Goal: Communication & Community: Answer question/provide support

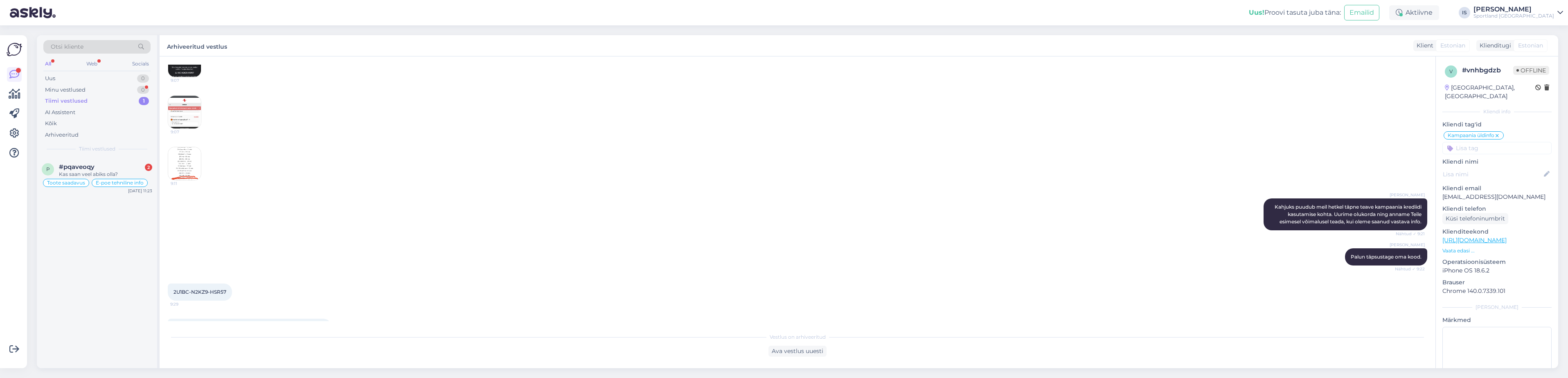
scroll to position [295, 0]
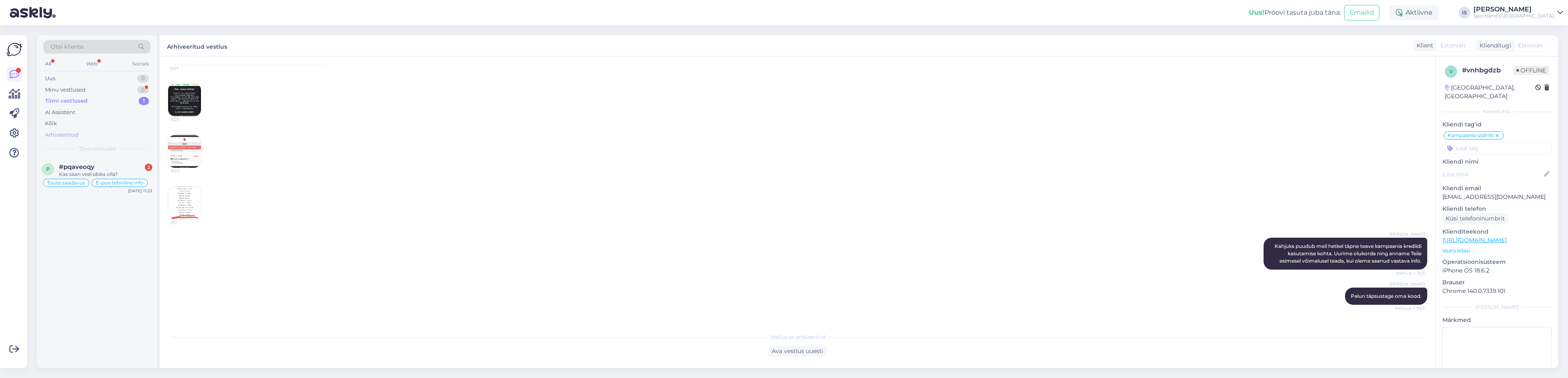
click at [68, 133] on div "Arhiveeritud" at bounding box center [61, 135] width 33 height 8
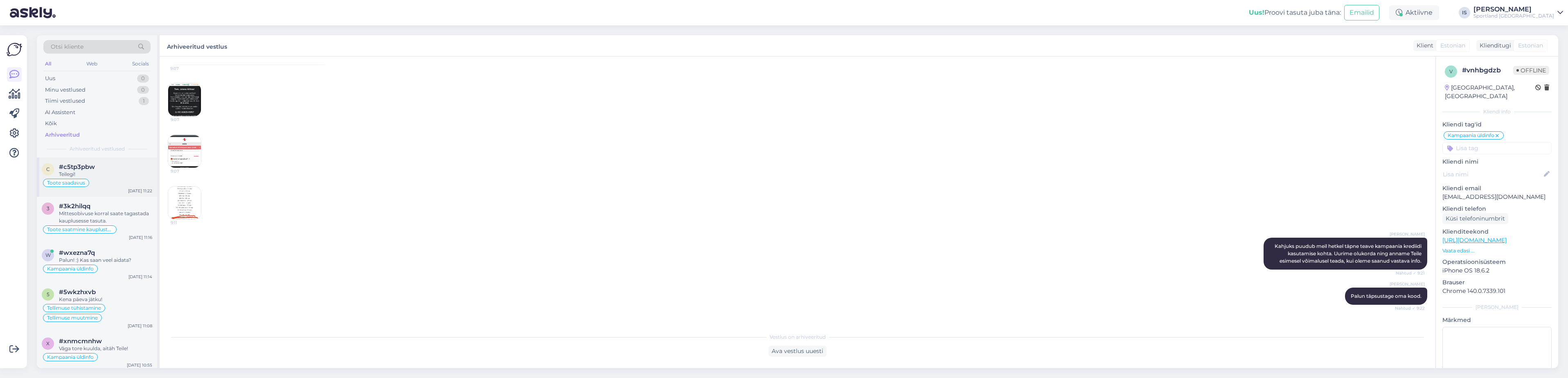
click at [105, 170] on div "Teilegi!" at bounding box center [105, 174] width 93 height 7
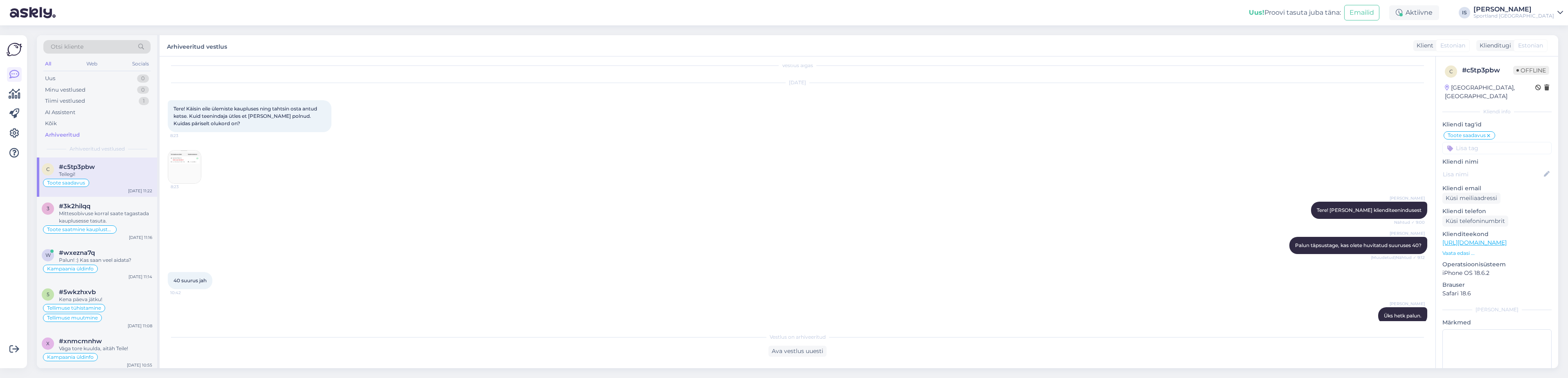
scroll to position [0, 0]
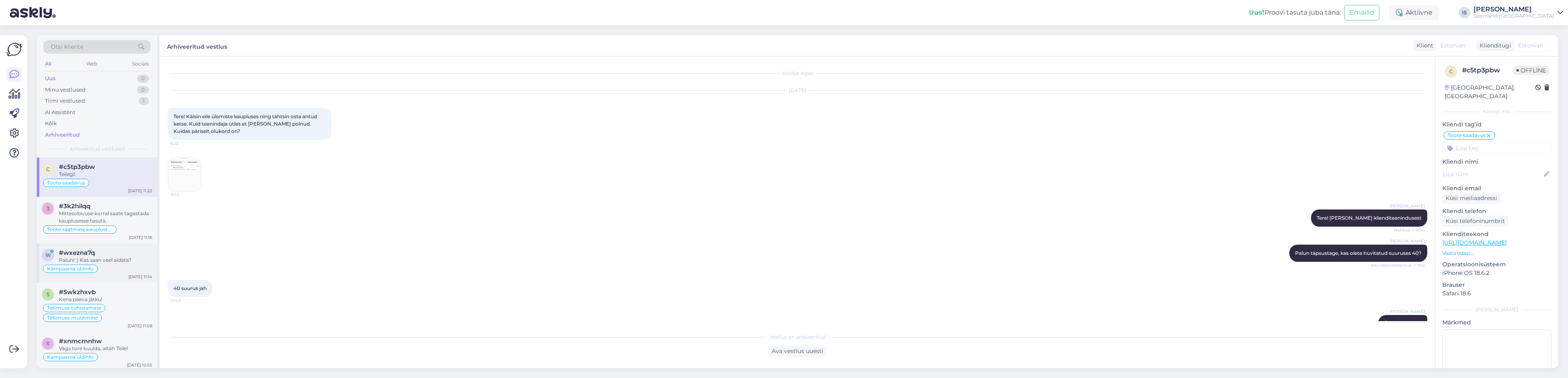
click at [119, 259] on div "Palun! :) Kas saan veel aidata?" at bounding box center [105, 260] width 93 height 7
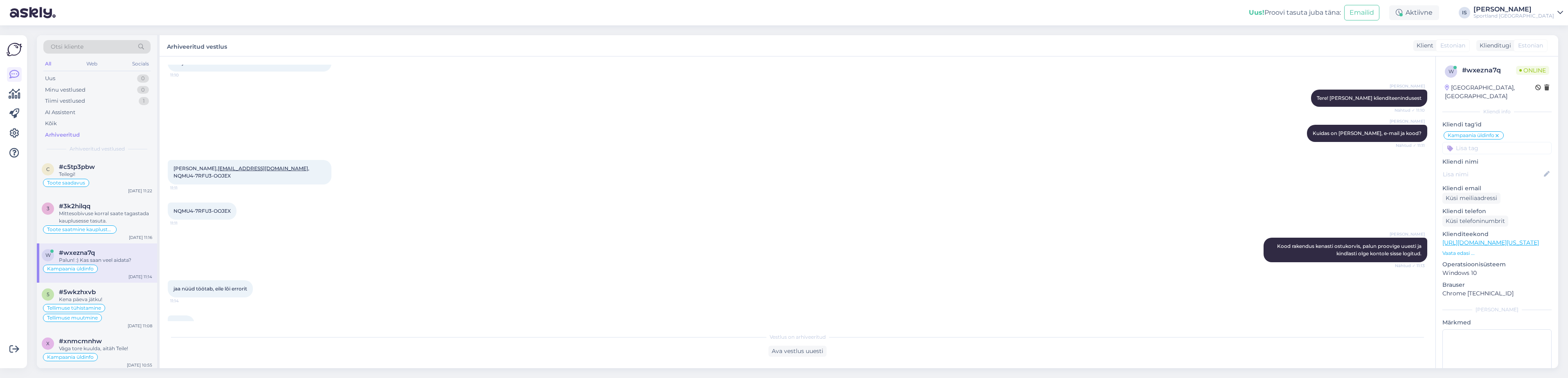
scroll to position [117, 0]
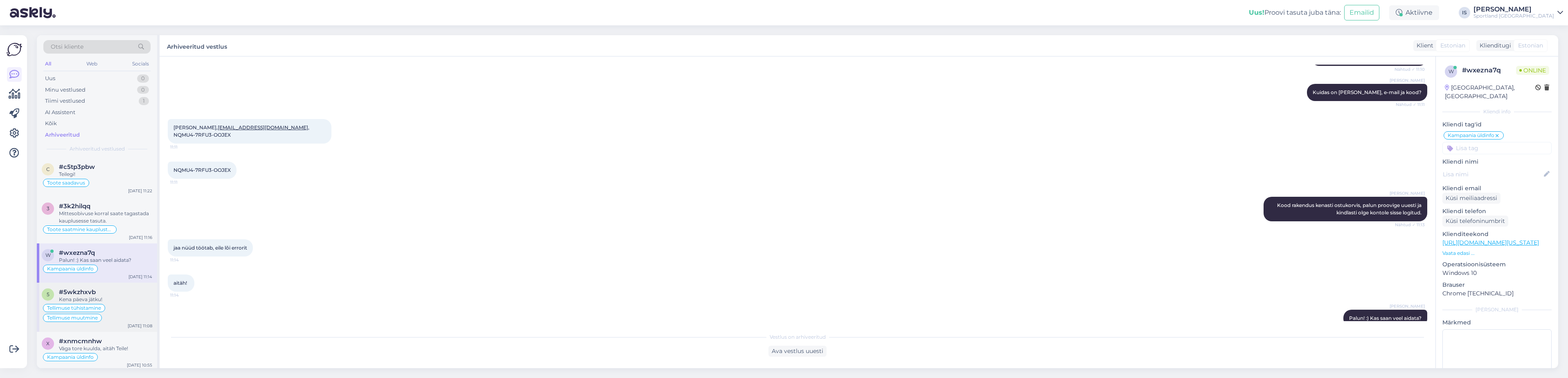
click at [117, 307] on div "Tellimuse tühistamine Tellimuse muutmine" at bounding box center [97, 313] width 111 height 19
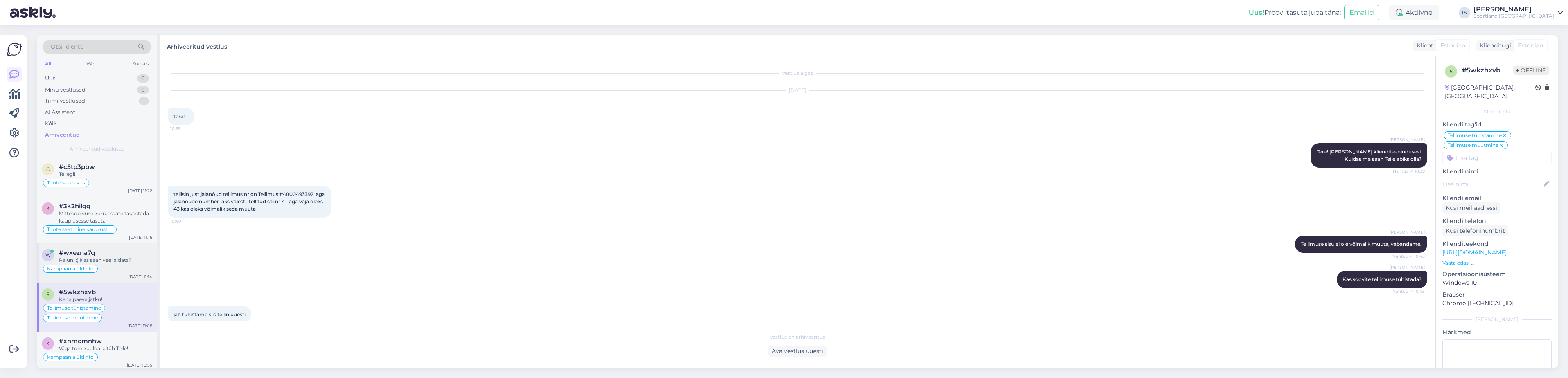
scroll to position [82, 0]
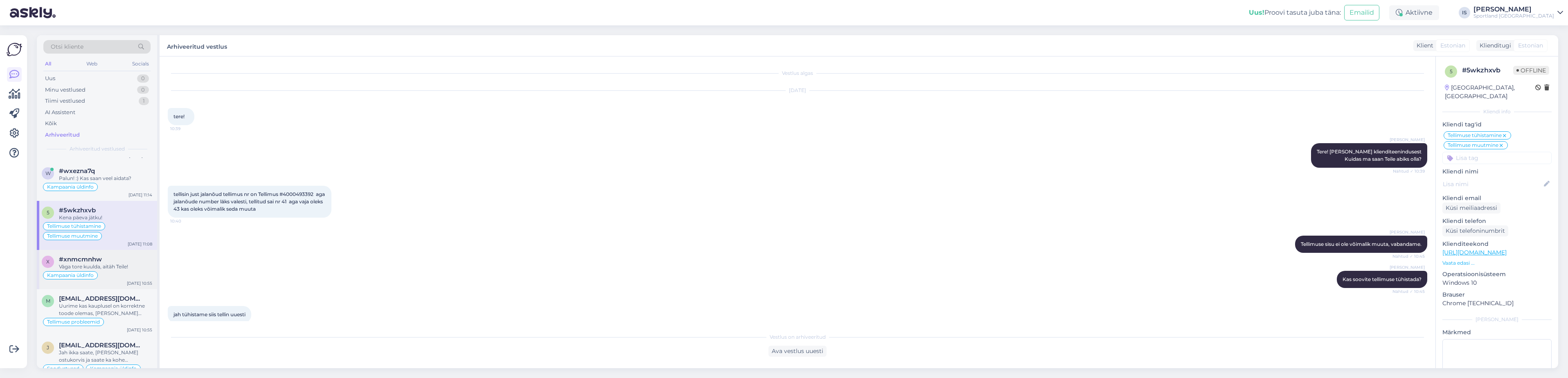
click at [109, 271] on div "Kampaania üldinfo" at bounding box center [97, 275] width 111 height 10
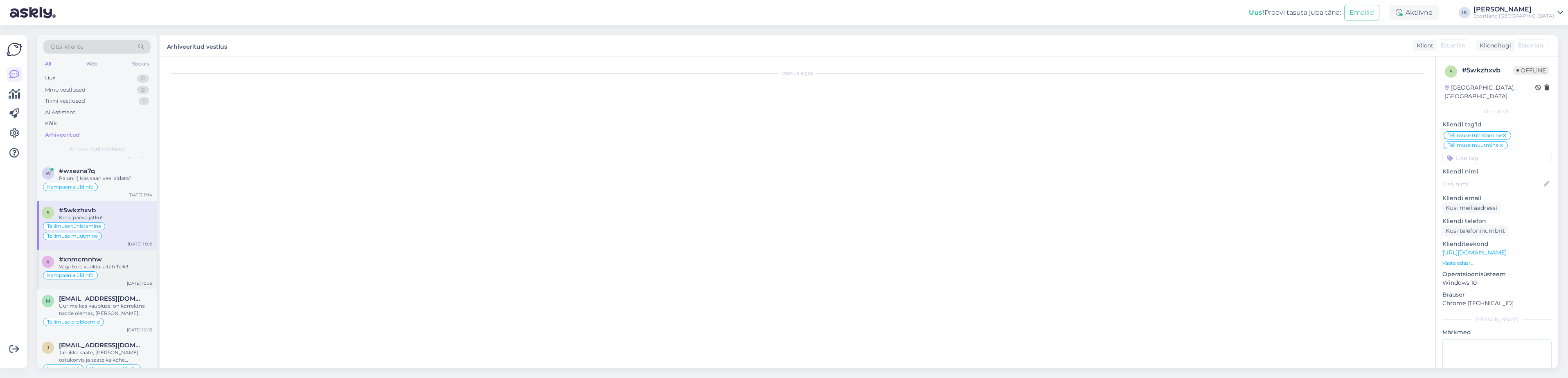
scroll to position [385, 0]
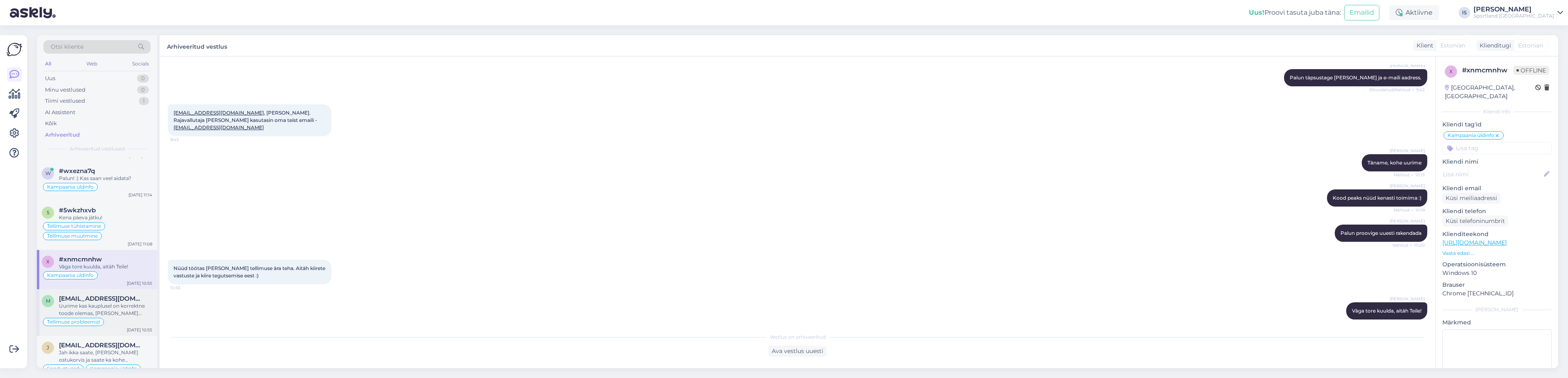
click at [111, 306] on div "Uurime kas kauplusel on korrektne toode olemas, [PERSON_NAME] [PERSON_NAME] vas…" at bounding box center [105, 310] width 93 height 15
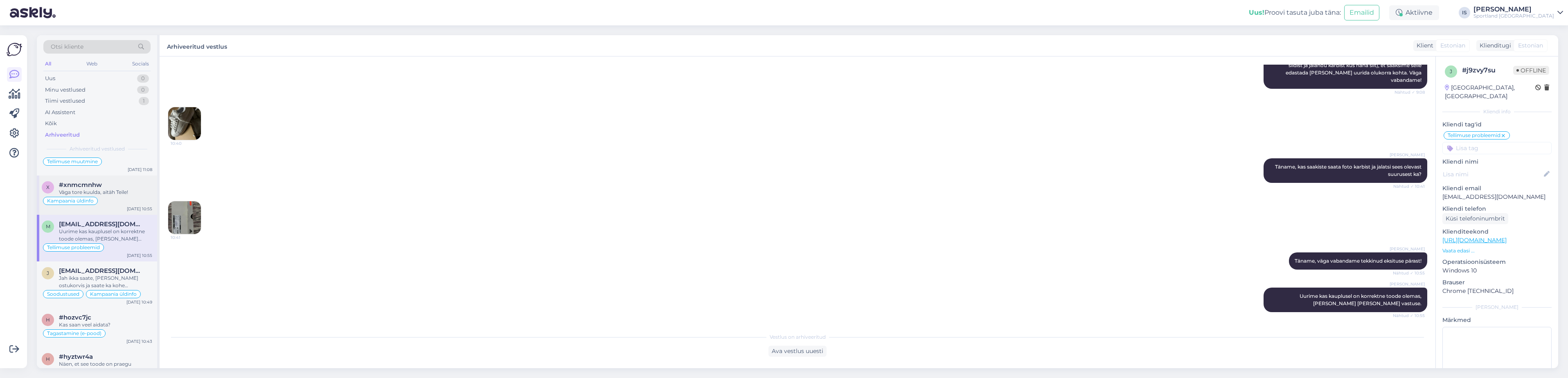
scroll to position [164, 0]
click at [114, 271] on div "Jah ikka saate, [PERSON_NAME] ostukorvis ja saate ka kohe eemaldada." at bounding box center [105, 275] width 93 height 15
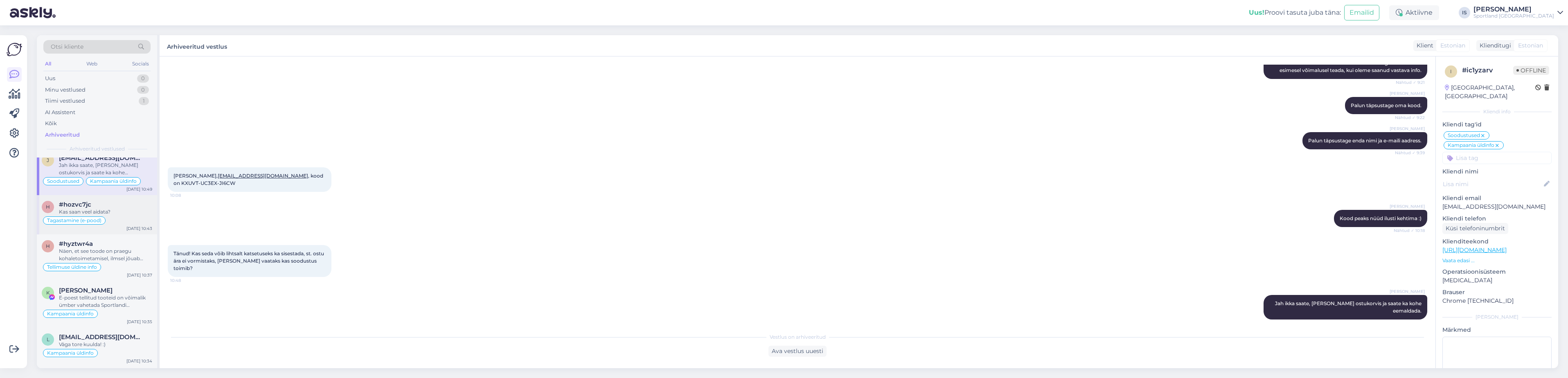
scroll to position [287, 0]
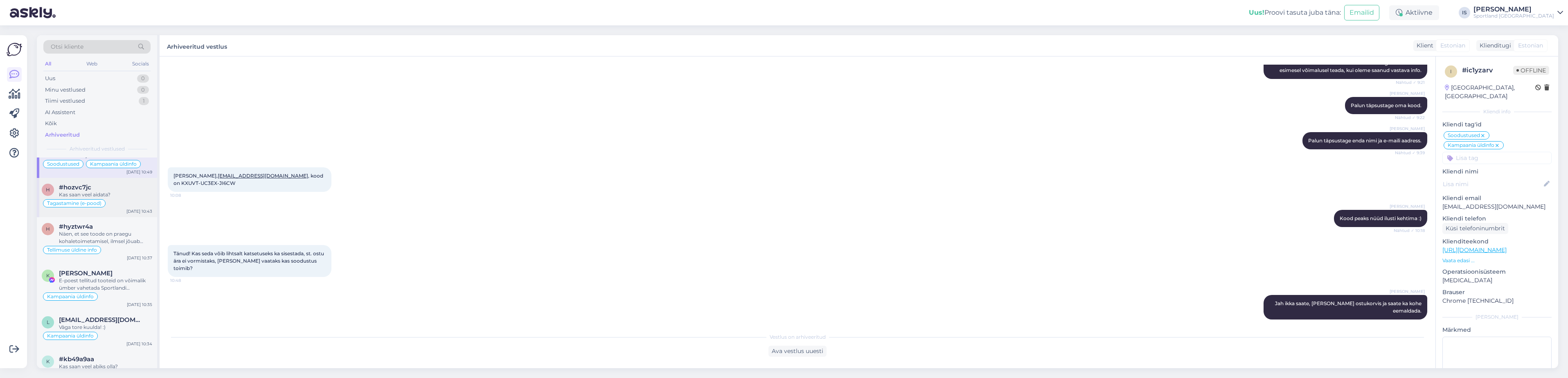
click at [118, 200] on div "Tagastamine (e-pood)" at bounding box center [97, 203] width 111 height 10
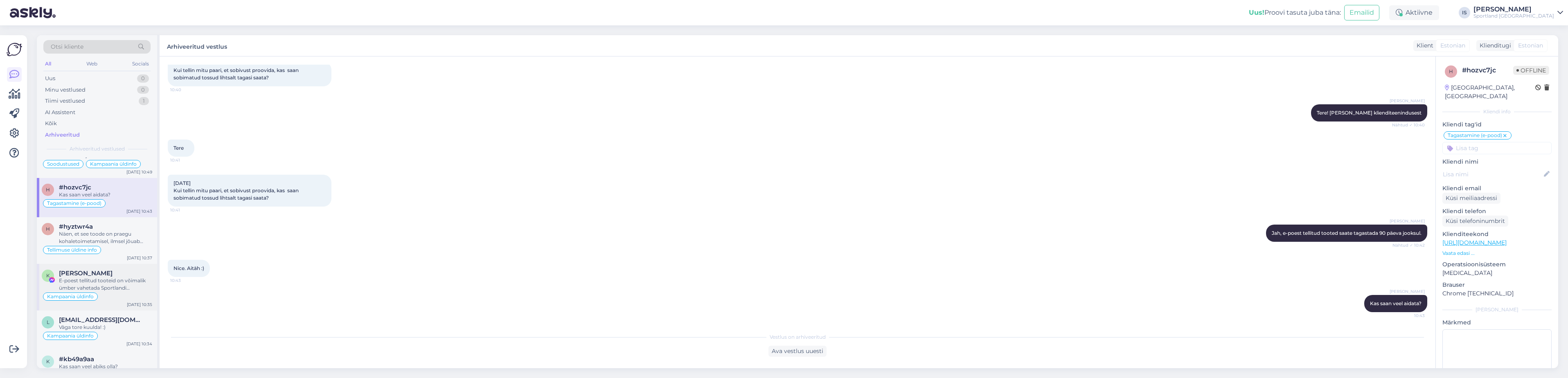
click at [114, 289] on div "E-poest tellitud tooteid on võimalik ümber vahetada Sportlandi kauplustes sama …" at bounding box center [105, 284] width 93 height 15
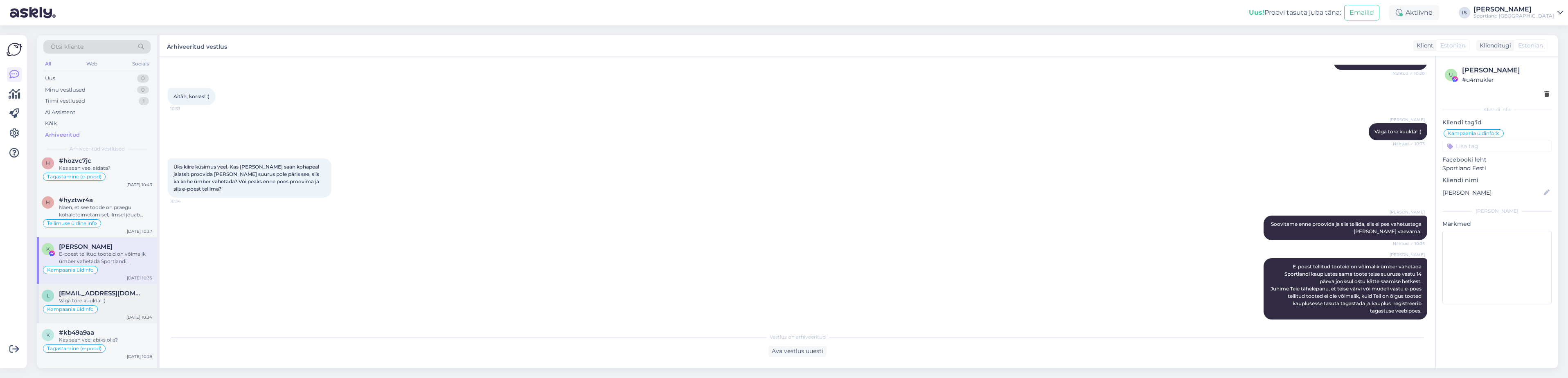
scroll to position [327, 0]
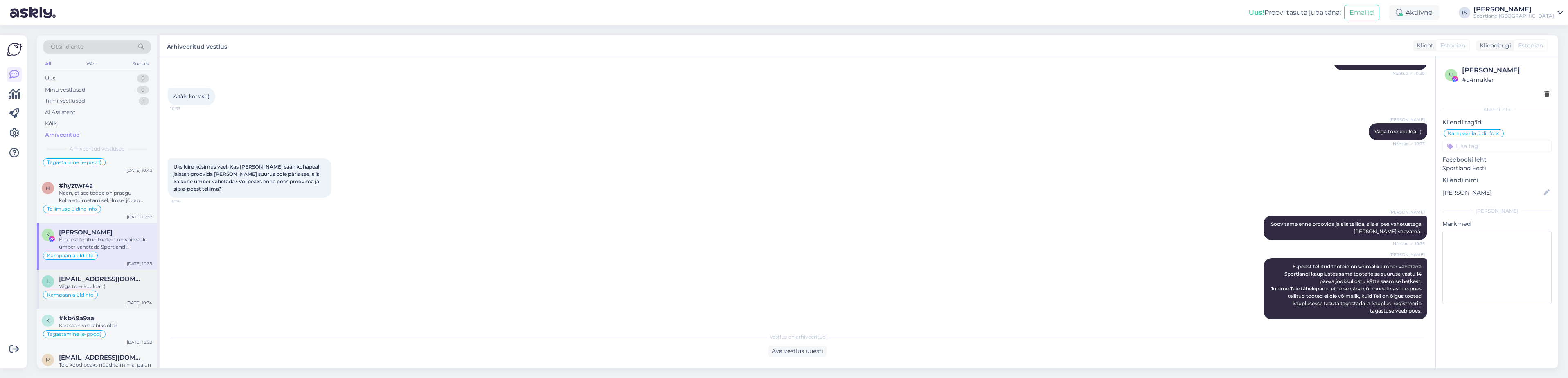
click at [113, 284] on div "Väga tore kuulda! :)" at bounding box center [105, 287] width 93 height 7
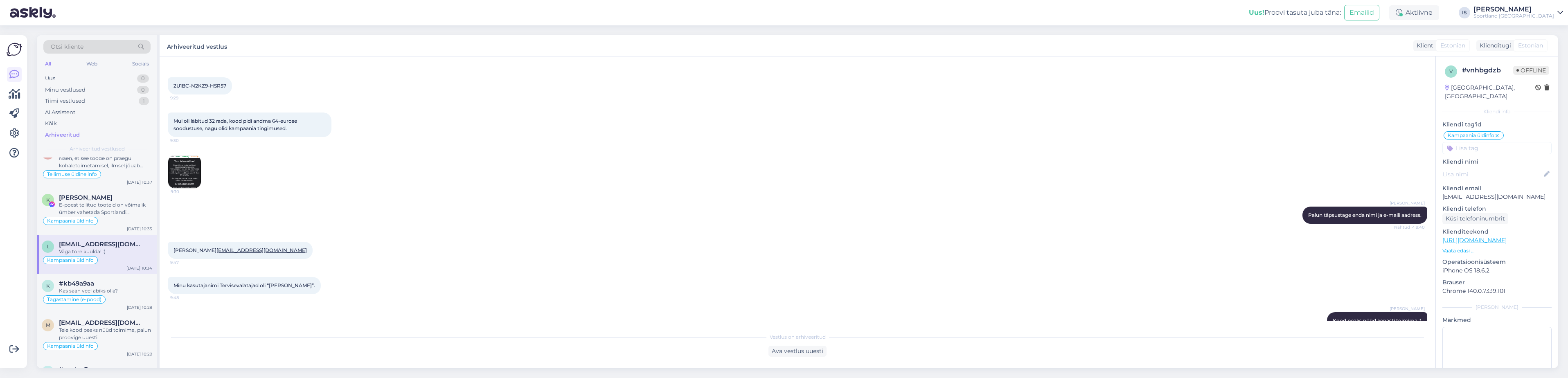
scroll to position [409, 0]
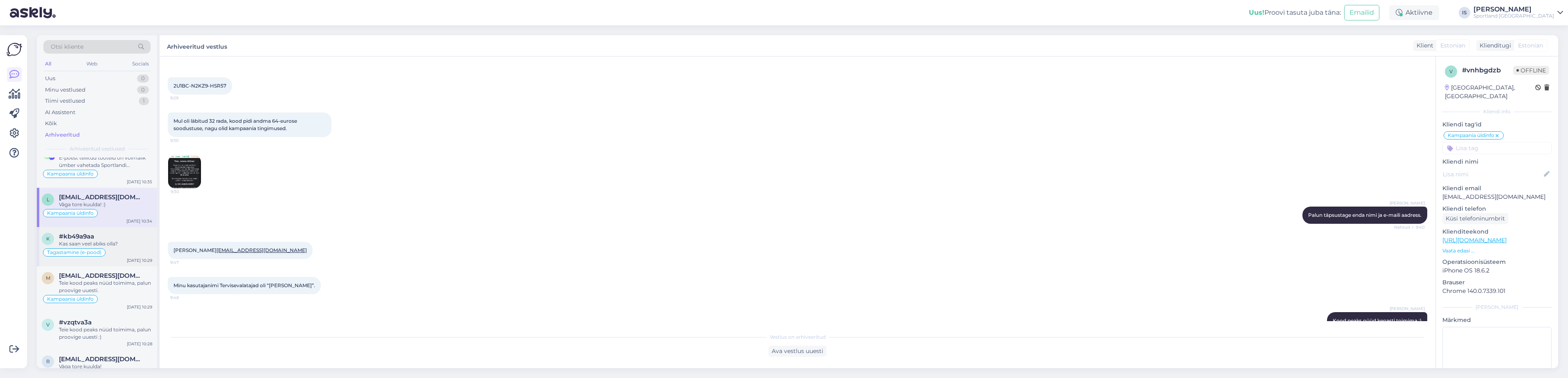
click at [124, 243] on div "Kas saan veel abiks olla?" at bounding box center [105, 244] width 93 height 7
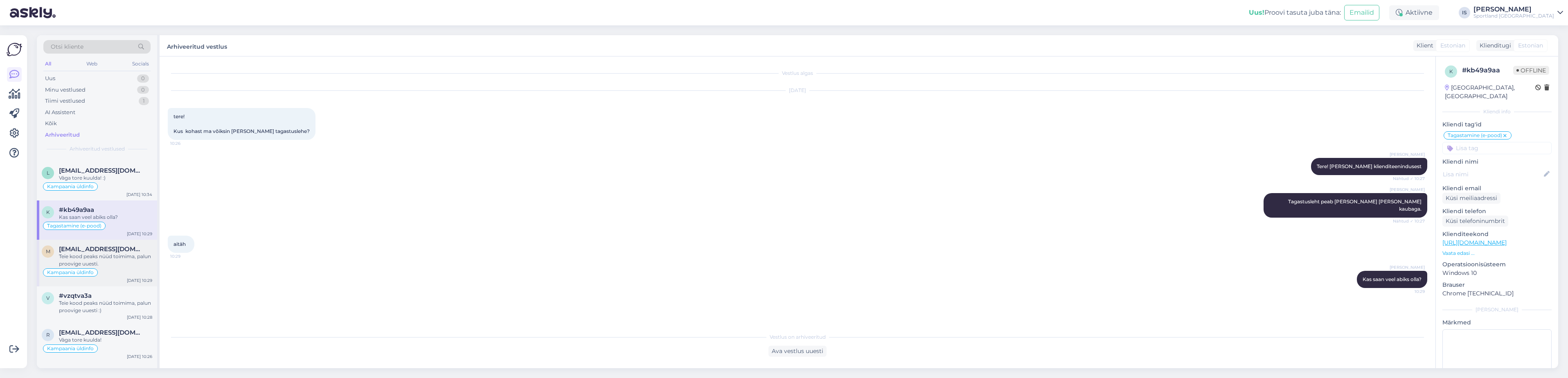
scroll to position [450, 0]
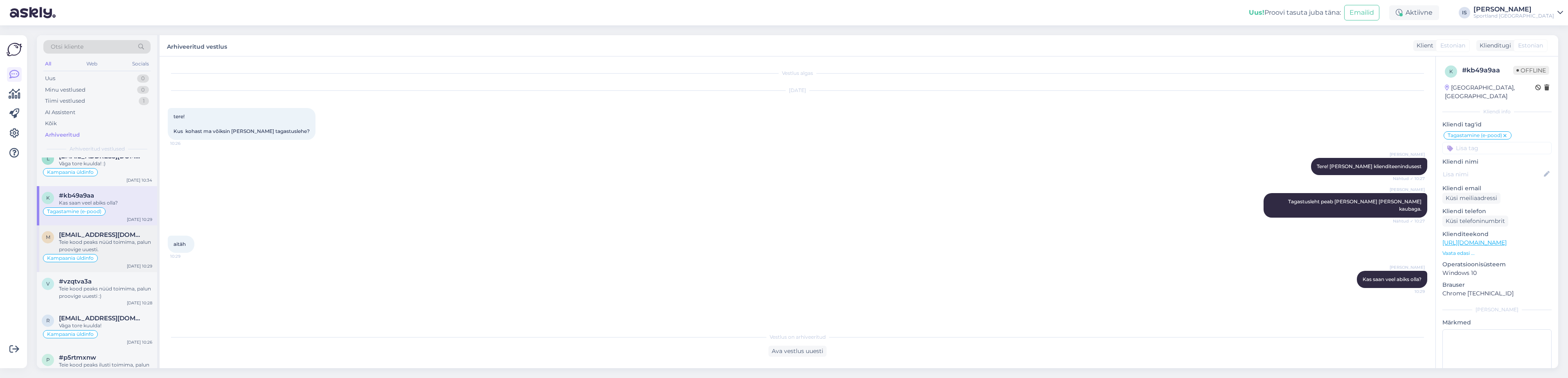
click at [118, 244] on div "Teie kood peaks nüüd toimima, palun proovige uuesti." at bounding box center [105, 246] width 93 height 15
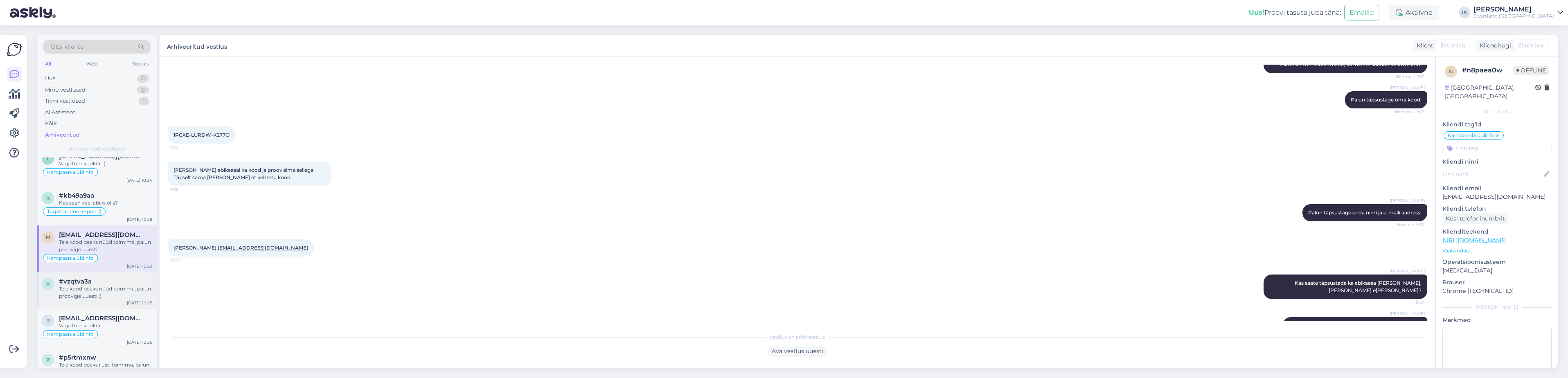
click at [88, 289] on div "Teie kood peaks nüüd toimima, palun proovige uuesti :)" at bounding box center [105, 293] width 93 height 15
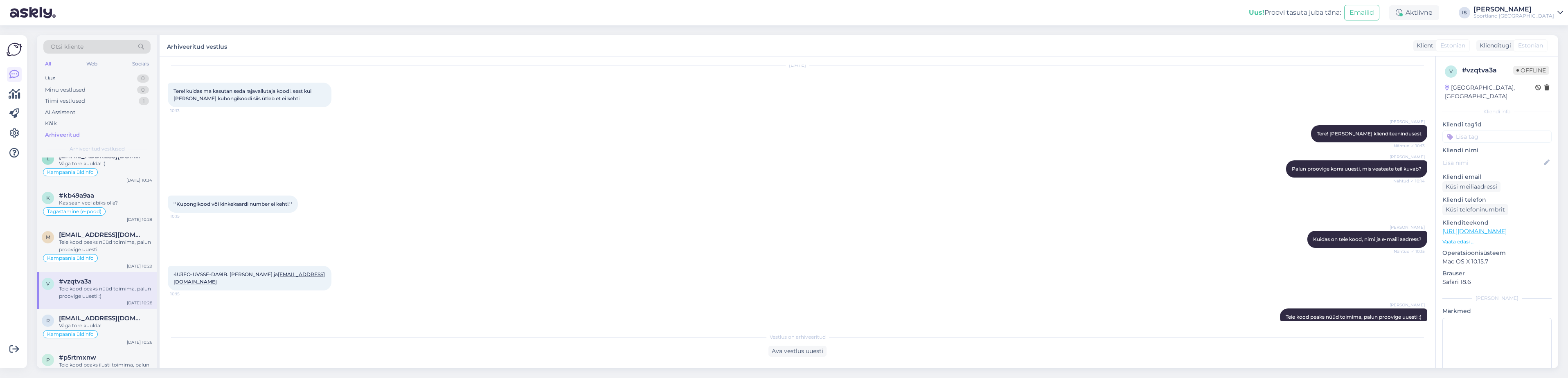
scroll to position [39, 0]
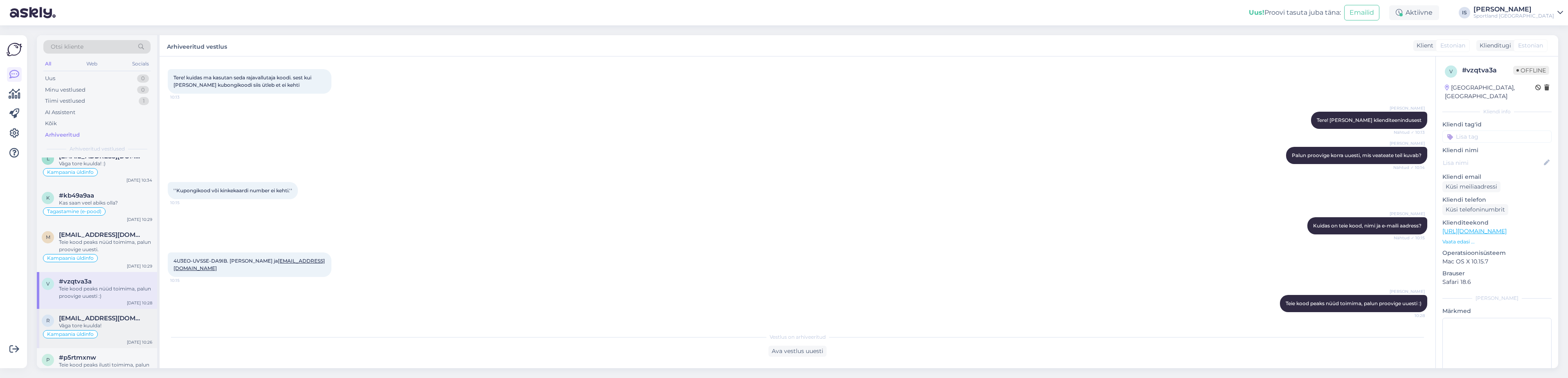
click at [120, 323] on div "Väga tore kuulda!" at bounding box center [105, 326] width 93 height 7
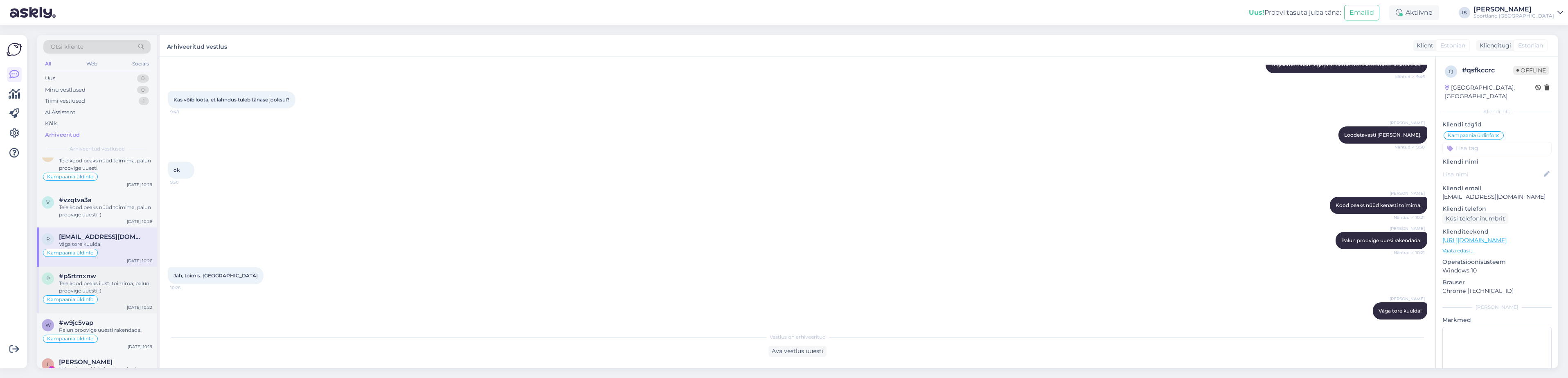
scroll to position [0, 0]
click at [119, 291] on div "Teie kood peaks ilusti toimima, palun proovige uuesti :)" at bounding box center [105, 287] width 93 height 15
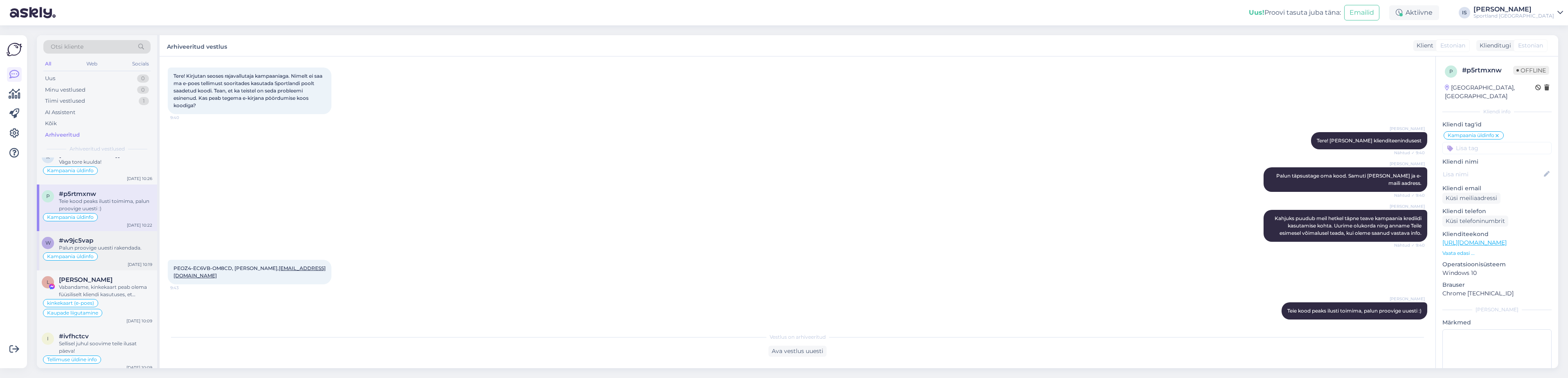
click at [128, 256] on div "Kampaania üldinfo" at bounding box center [97, 256] width 111 height 10
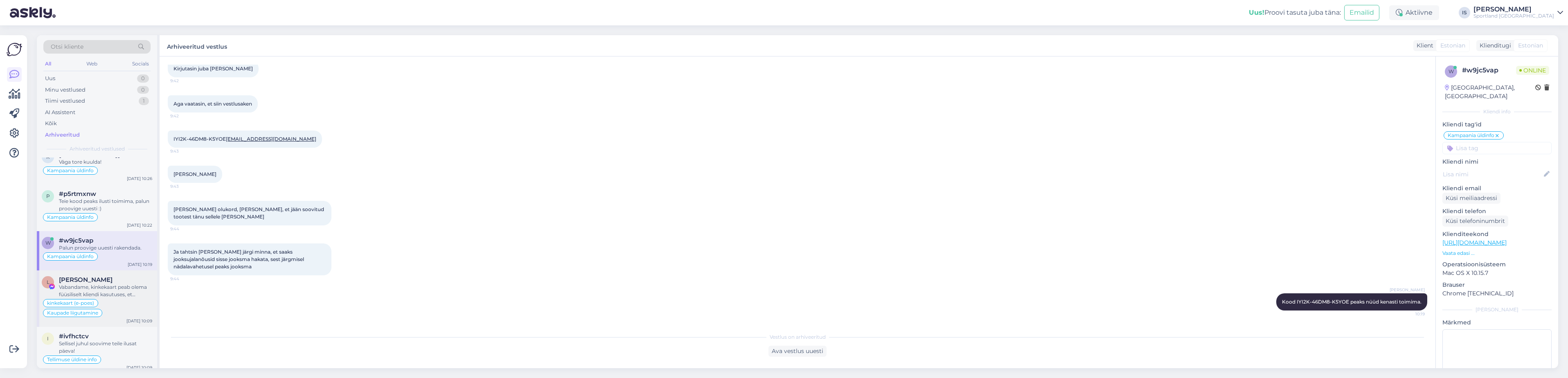
click at [109, 299] on div "kinkekaart (e-poes) Kaupade liigutamine" at bounding box center [97, 308] width 111 height 19
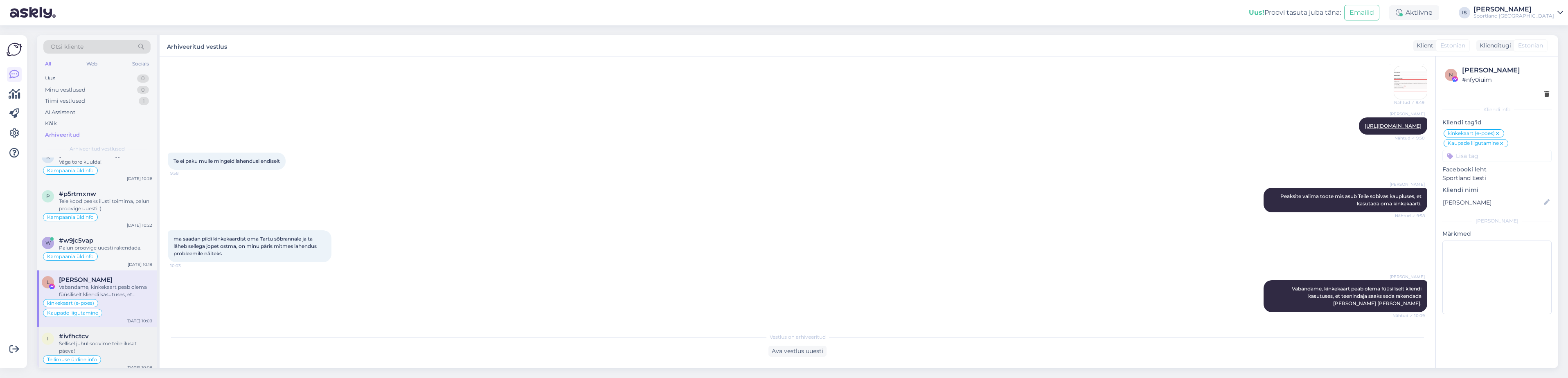
click at [105, 339] on div "#ivfhctcv" at bounding box center [105, 337] width 93 height 7
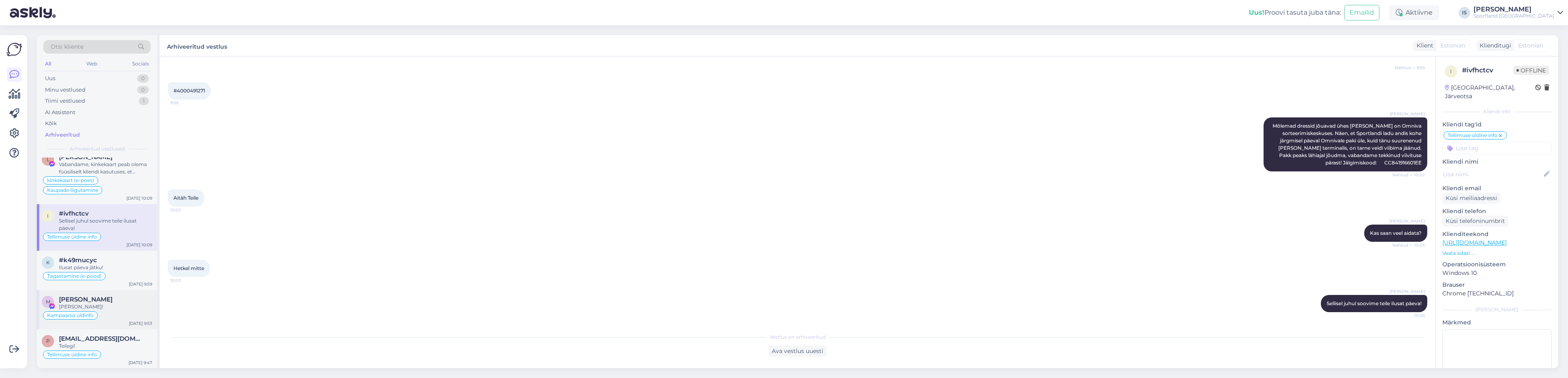
scroll to position [777, 0]
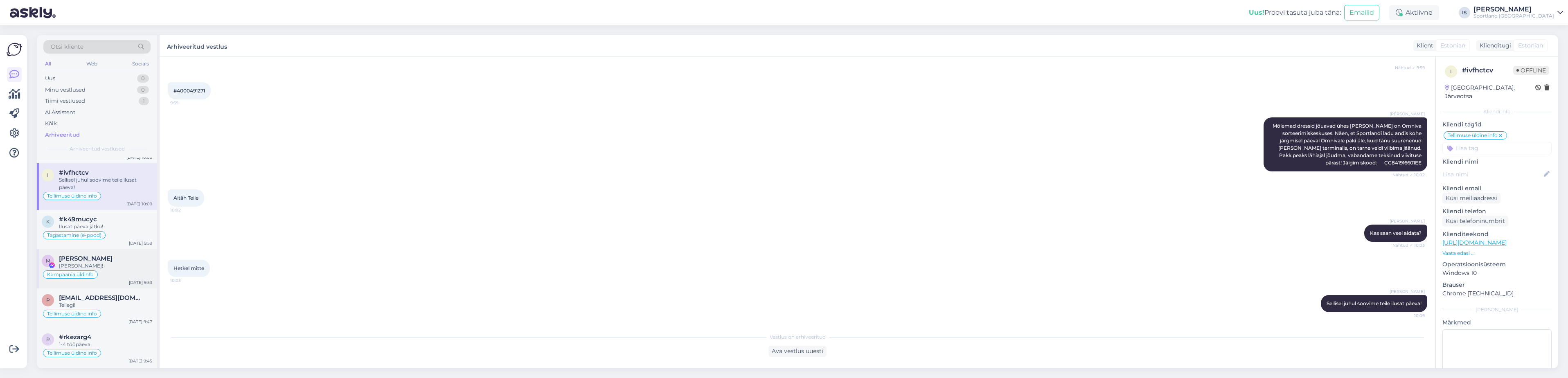
click at [110, 273] on div "Kampaania üldinfo" at bounding box center [97, 275] width 111 height 10
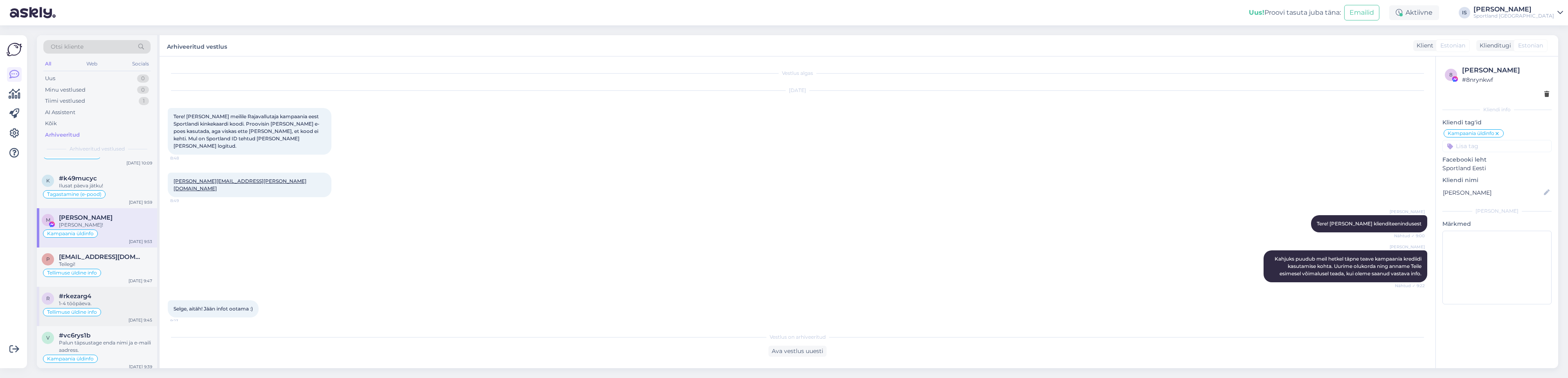
scroll to position [900, 0]
click at [113, 274] on div "Kampaania üldinfo" at bounding box center [97, 277] width 111 height 10
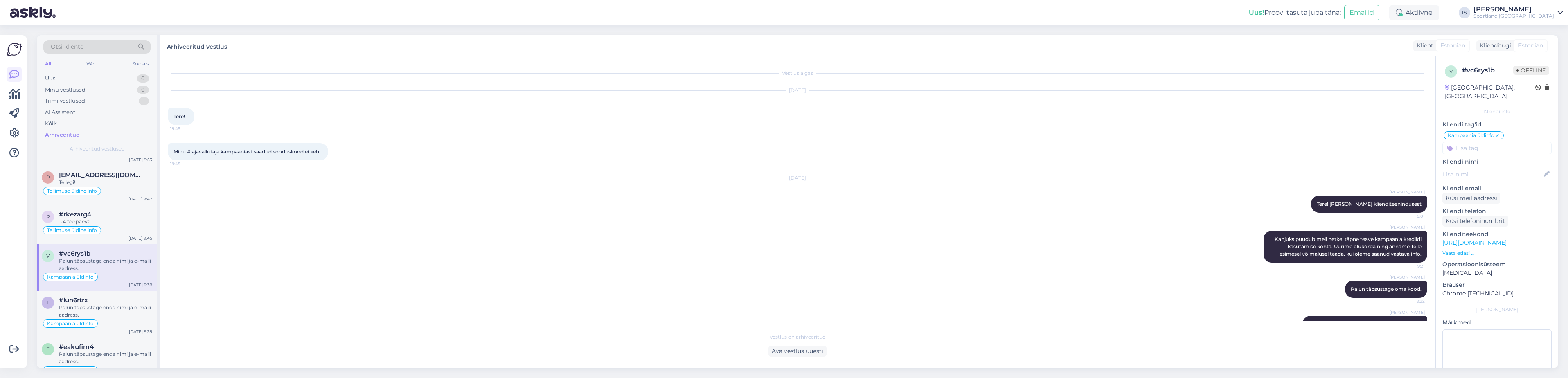
scroll to position [21, 0]
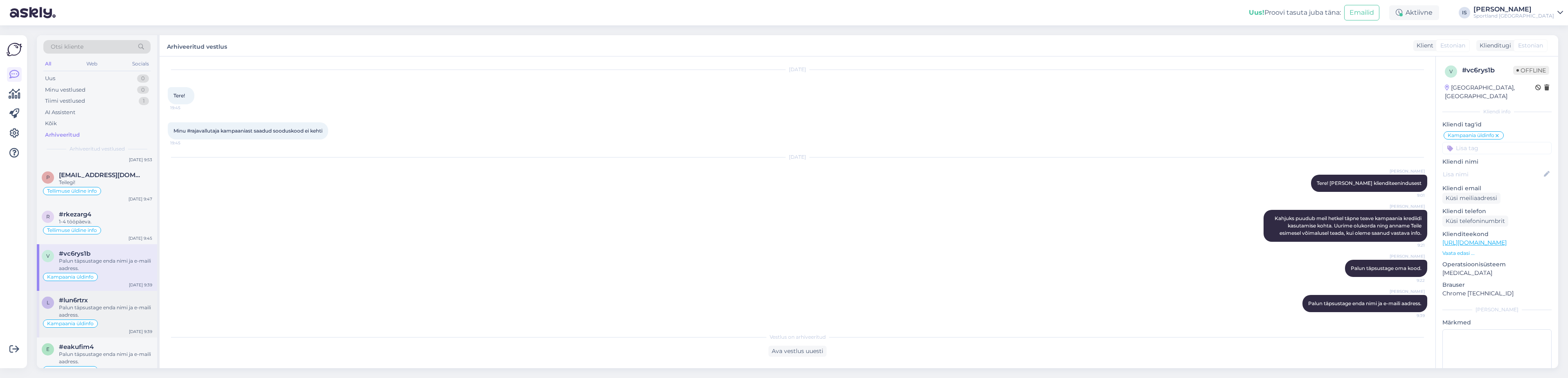
click at [108, 306] on div "Palun täpsustage enda nimi ja e-maili aadress." at bounding box center [105, 311] width 93 height 15
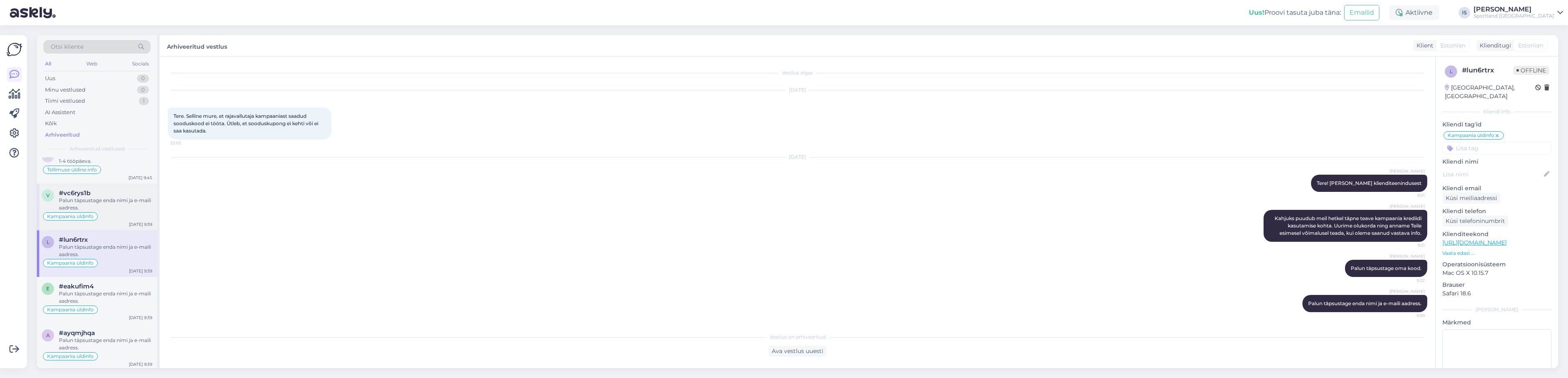
scroll to position [982, 0]
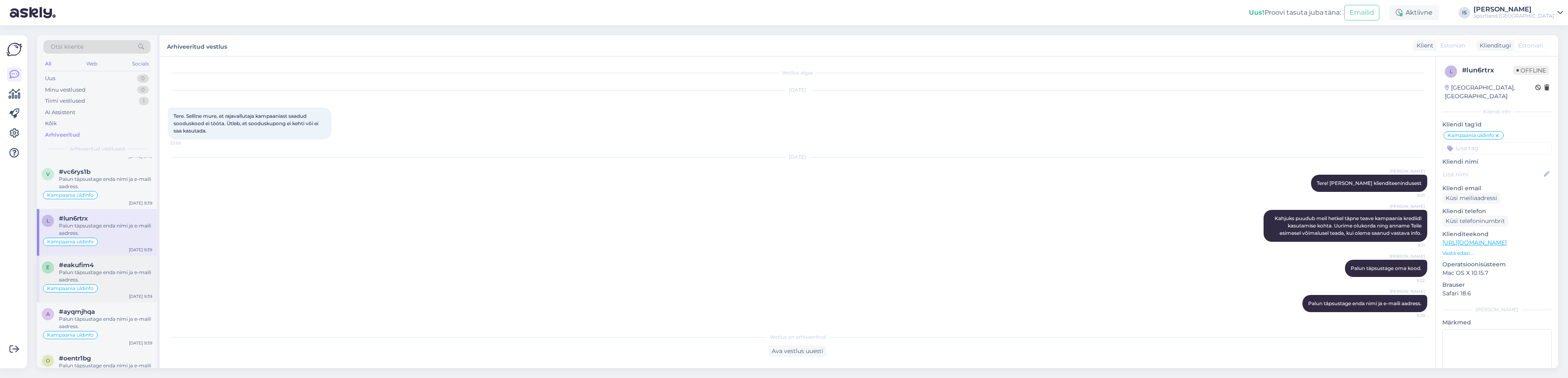
click at [135, 266] on div "#eakufim4" at bounding box center [105, 265] width 93 height 7
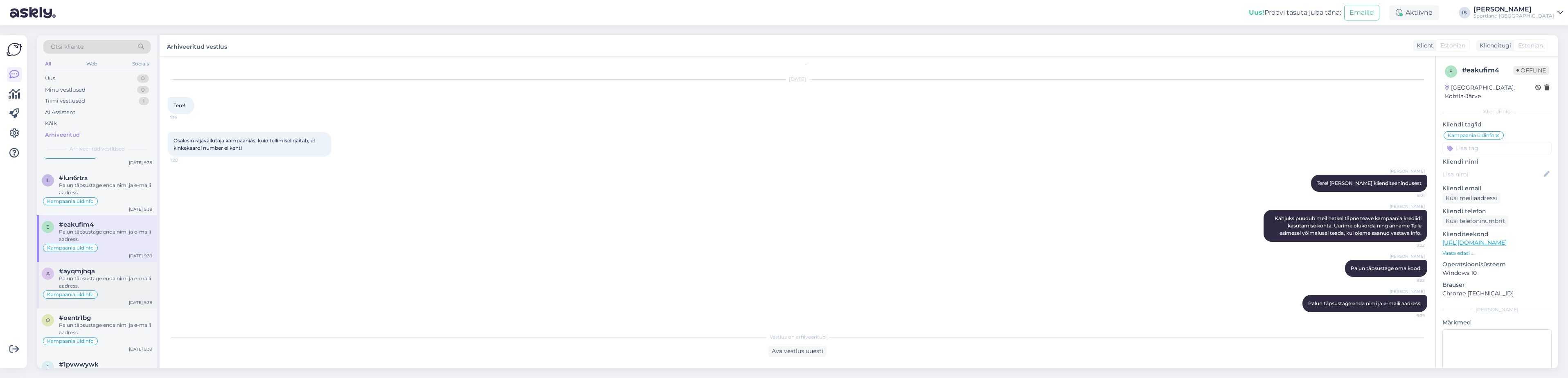
scroll to position [1023, 0]
click at [115, 278] on div "Palun täpsustage enda nimi ja e-maili aadress." at bounding box center [105, 282] width 93 height 15
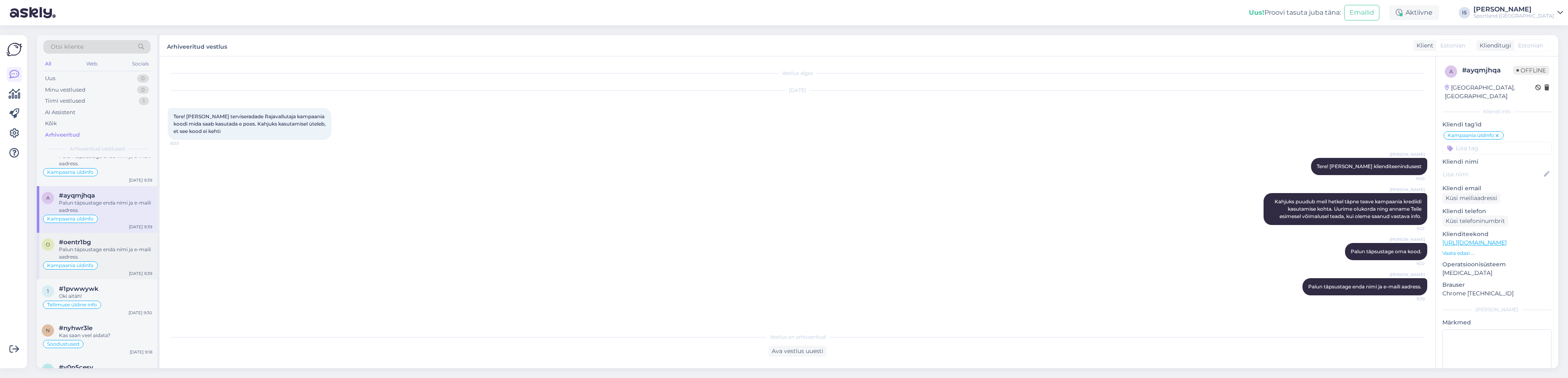
scroll to position [1105, 0]
click at [114, 237] on div "#oentr1bg" at bounding box center [105, 236] width 93 height 7
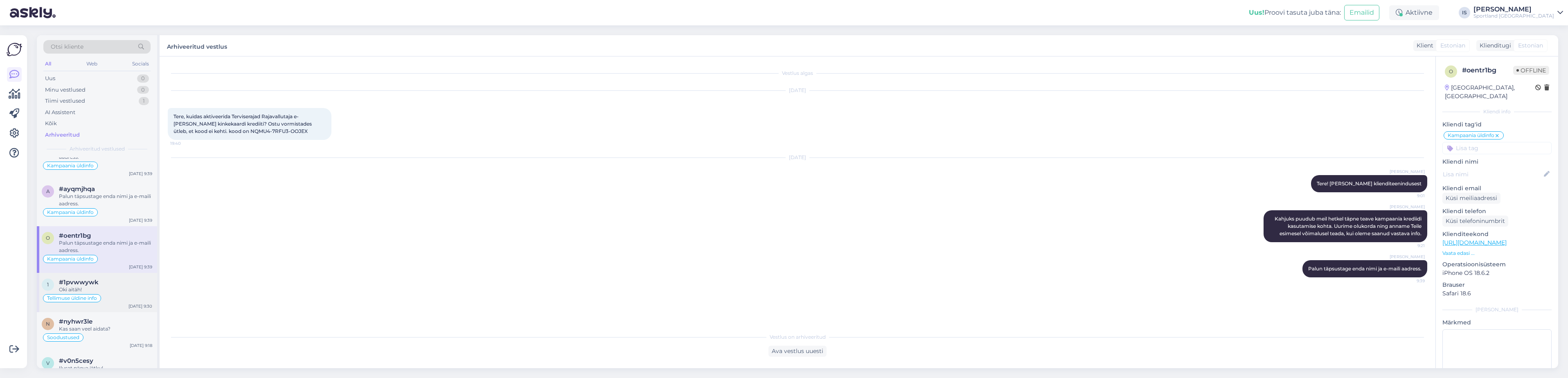
click at [124, 288] on div "Oki aitäh!" at bounding box center [105, 290] width 93 height 7
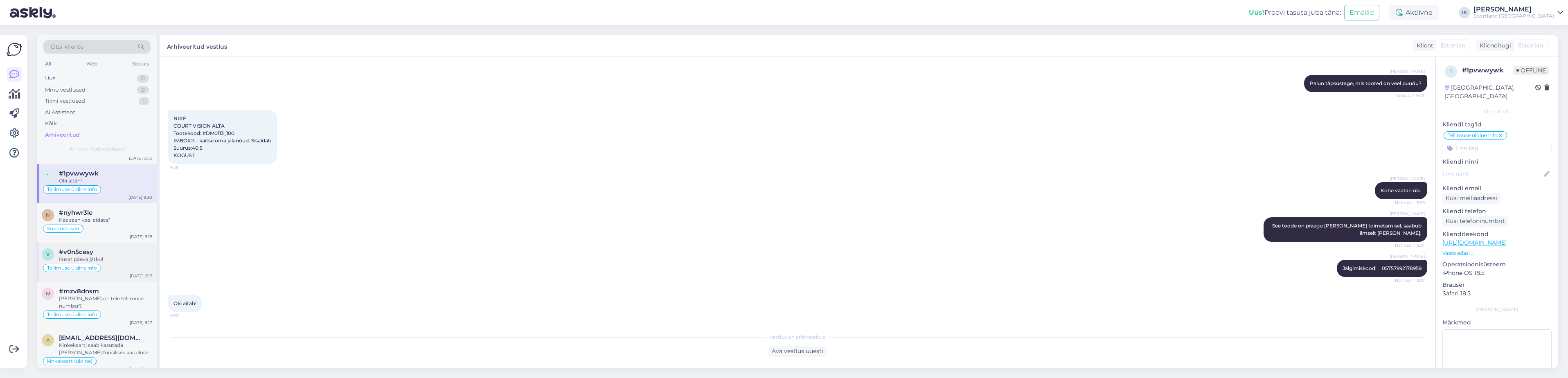
scroll to position [1228, 0]
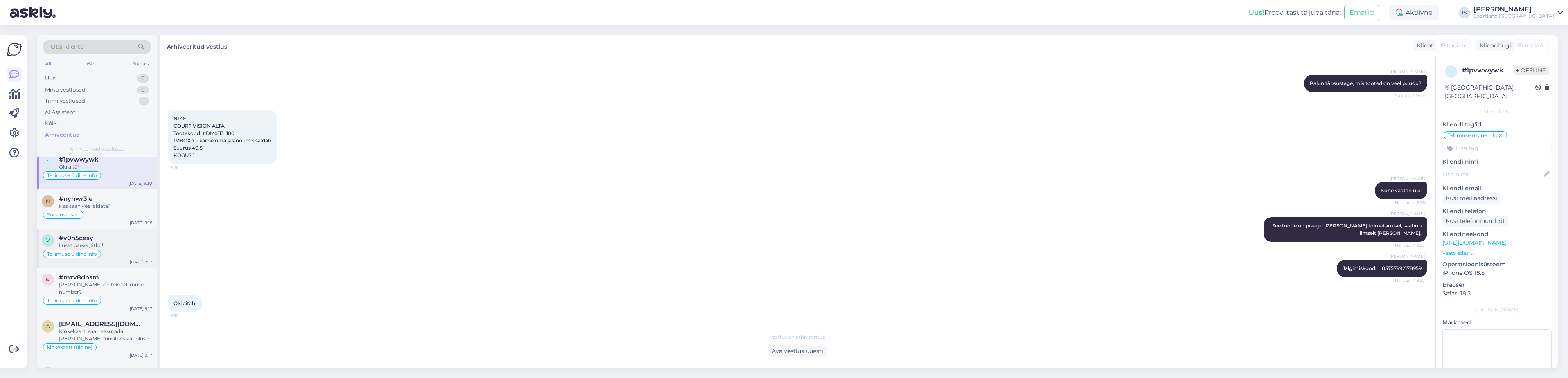
click at [105, 247] on div "Ilusat päeva jätku!" at bounding box center [105, 245] width 93 height 7
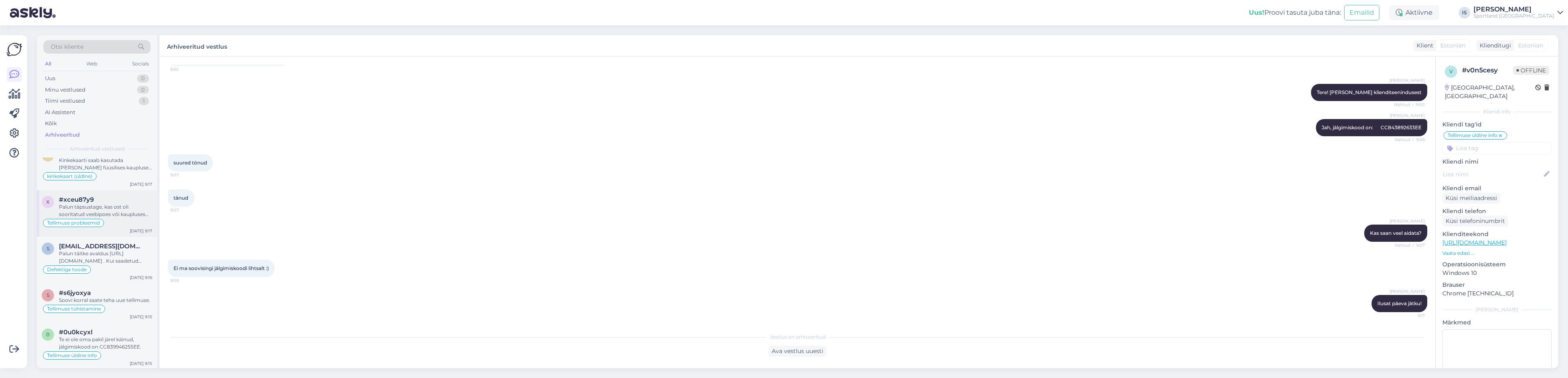
scroll to position [1432, 0]
